Goal: Check status: Check status

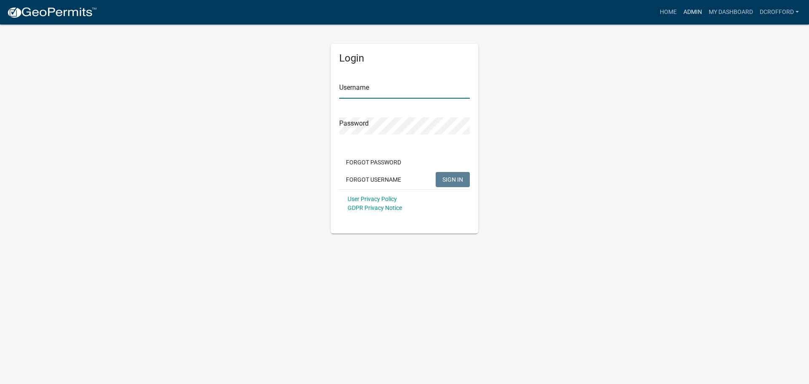
type input "dcrofford"
click at [695, 13] on link "Admin" at bounding box center [692, 12] width 25 height 16
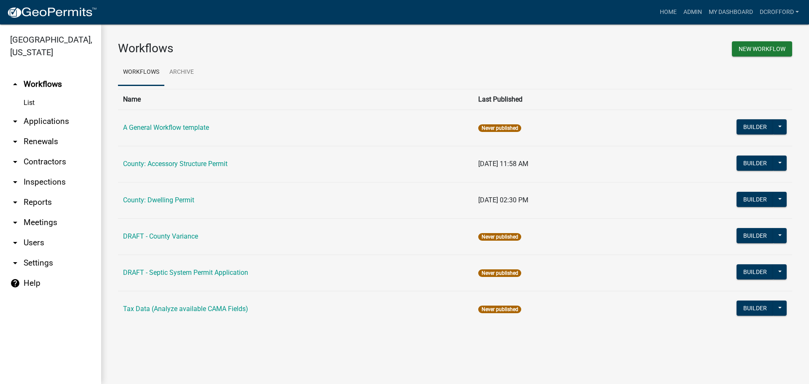
click at [30, 98] on link "List" at bounding box center [50, 102] width 101 height 17
click at [34, 121] on link "arrow_drop_down Applications" at bounding box center [50, 121] width 101 height 20
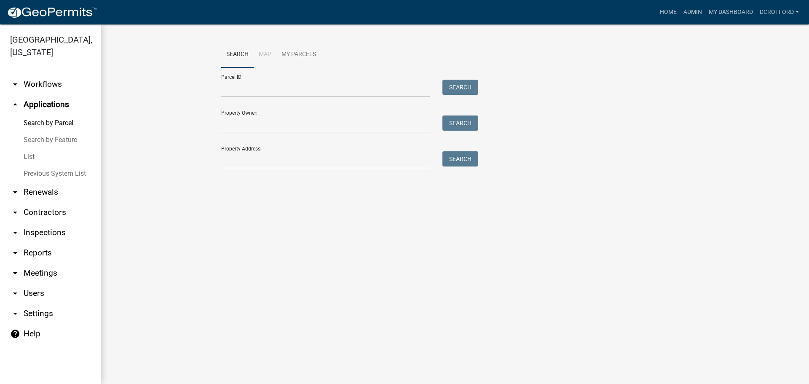
click at [34, 157] on link "List" at bounding box center [50, 156] width 101 height 17
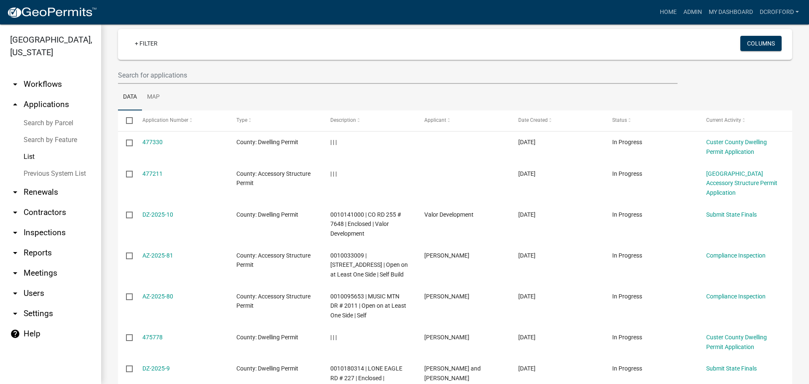
scroll to position [169, 0]
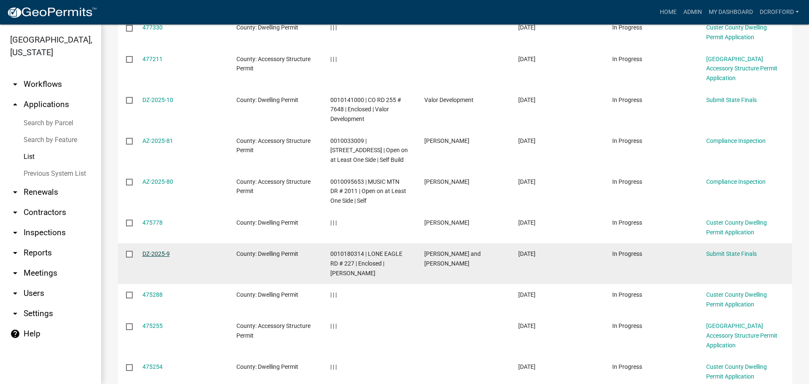
click at [151, 250] on link "DZ-2025-9" at bounding box center [155, 253] width 27 height 7
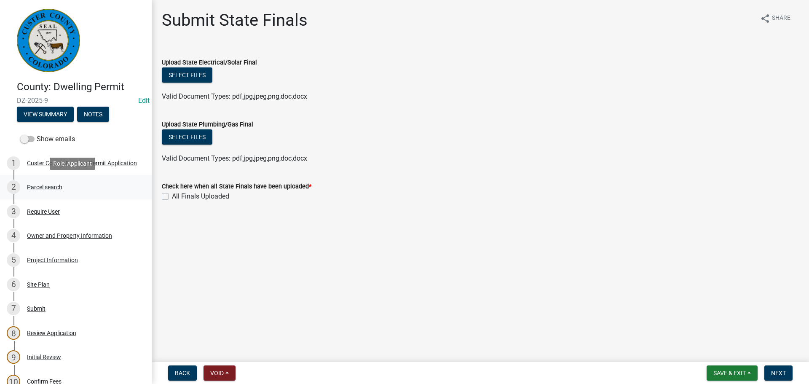
click at [24, 187] on div "2 Parcel search" at bounding box center [73, 186] width 132 height 13
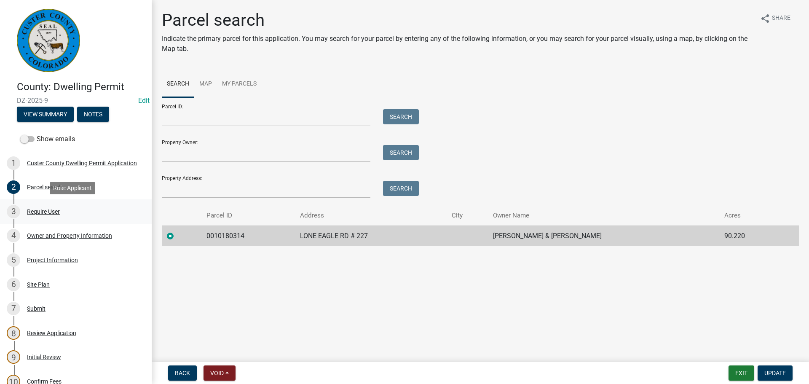
click at [40, 215] on div "3 Require User" at bounding box center [73, 211] width 132 height 13
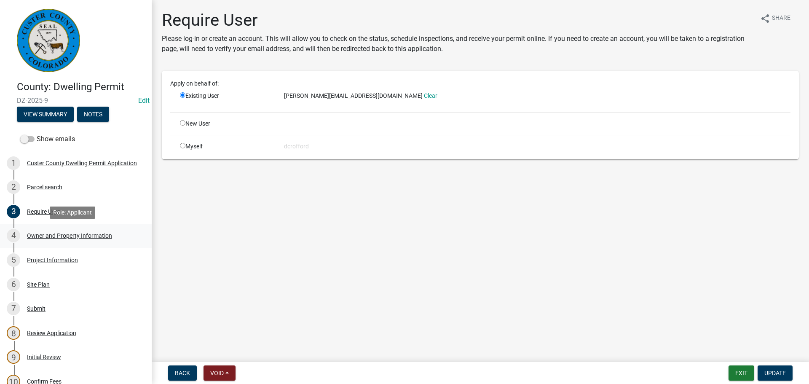
click at [69, 237] on div "Owner and Property Information" at bounding box center [69, 236] width 85 height 6
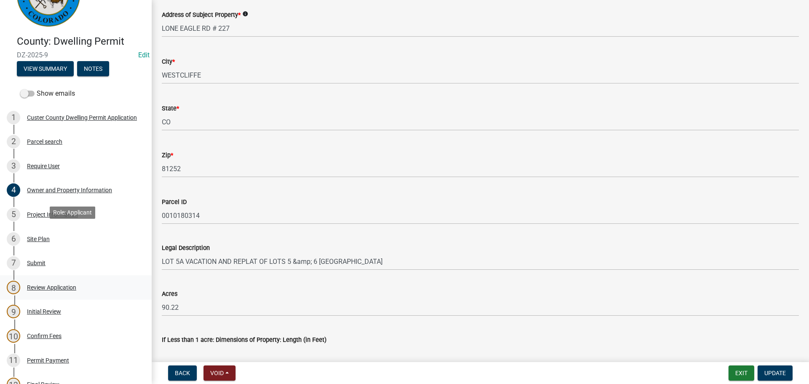
scroll to position [126, 0]
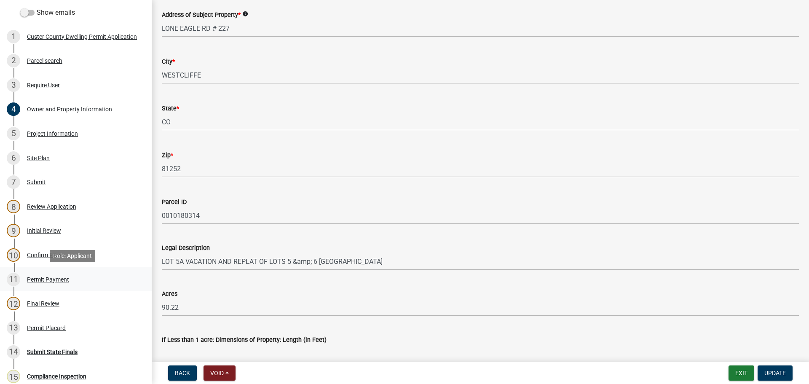
click at [53, 279] on div "Permit Payment" at bounding box center [48, 280] width 42 height 6
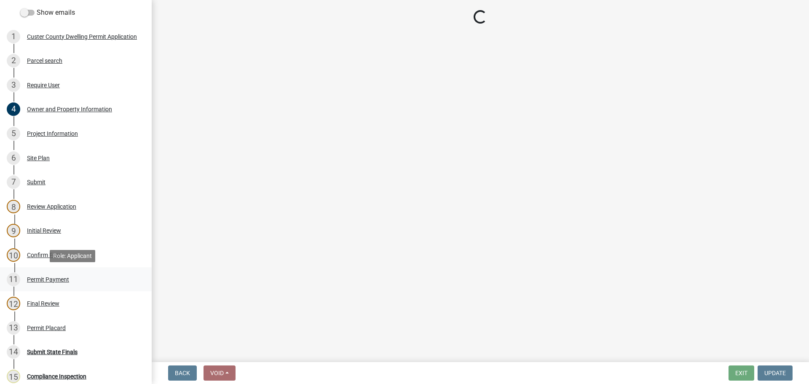
scroll to position [0, 0]
